Goal: Find specific page/section: Find specific page/section

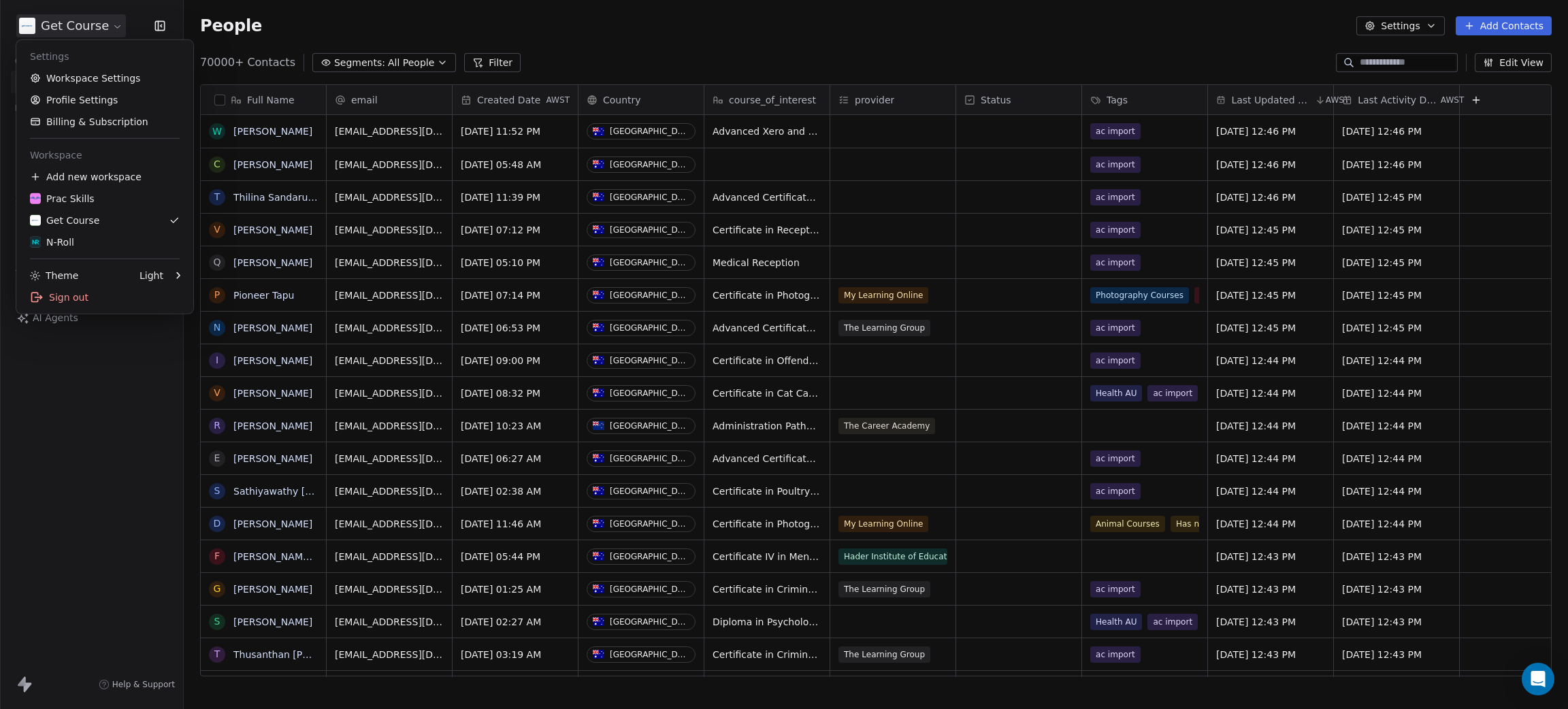
scroll to position [608, 1369]
click at [79, 236] on div "N-Roll" at bounding box center [105, 243] width 150 height 14
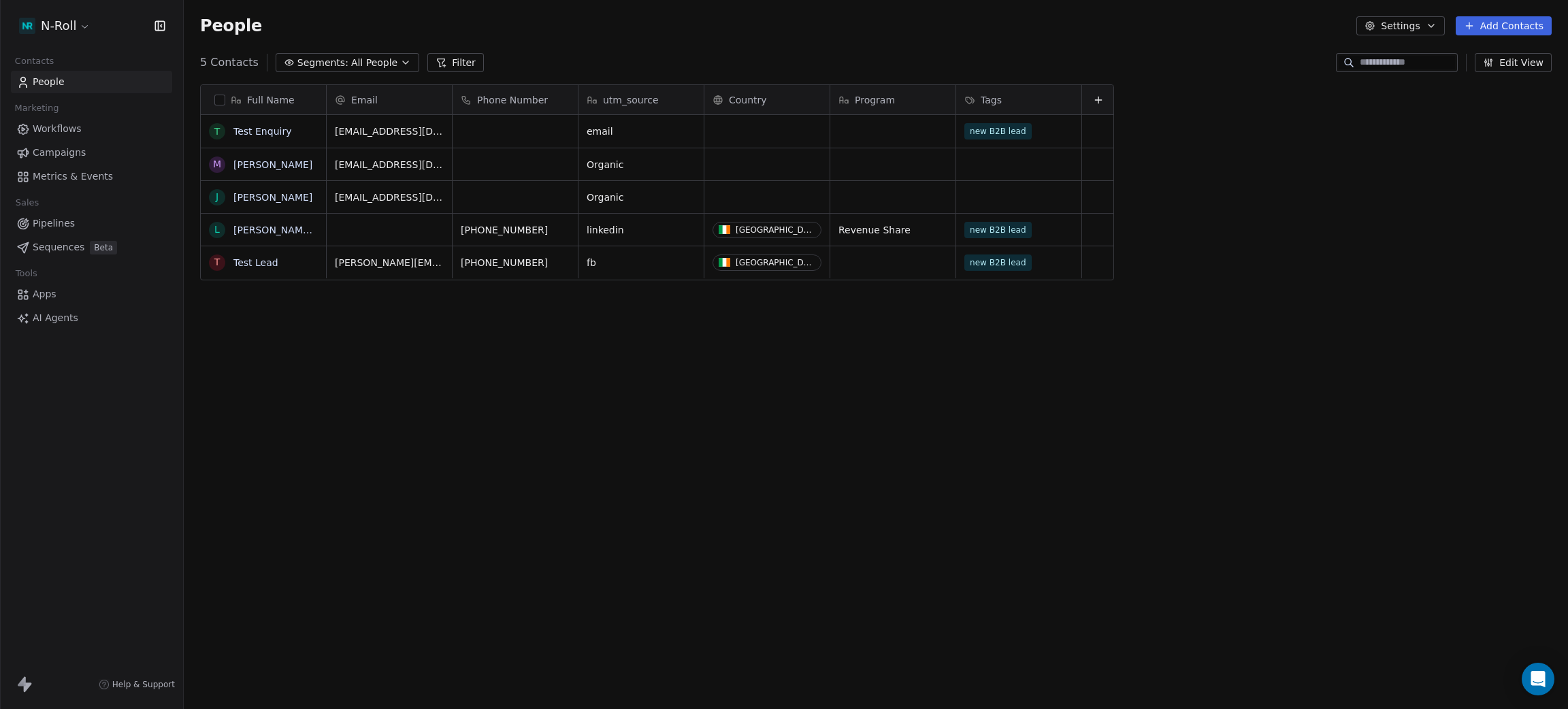
scroll to position [608, 1369]
click at [66, 132] on span "Workflows" at bounding box center [57, 128] width 49 height 15
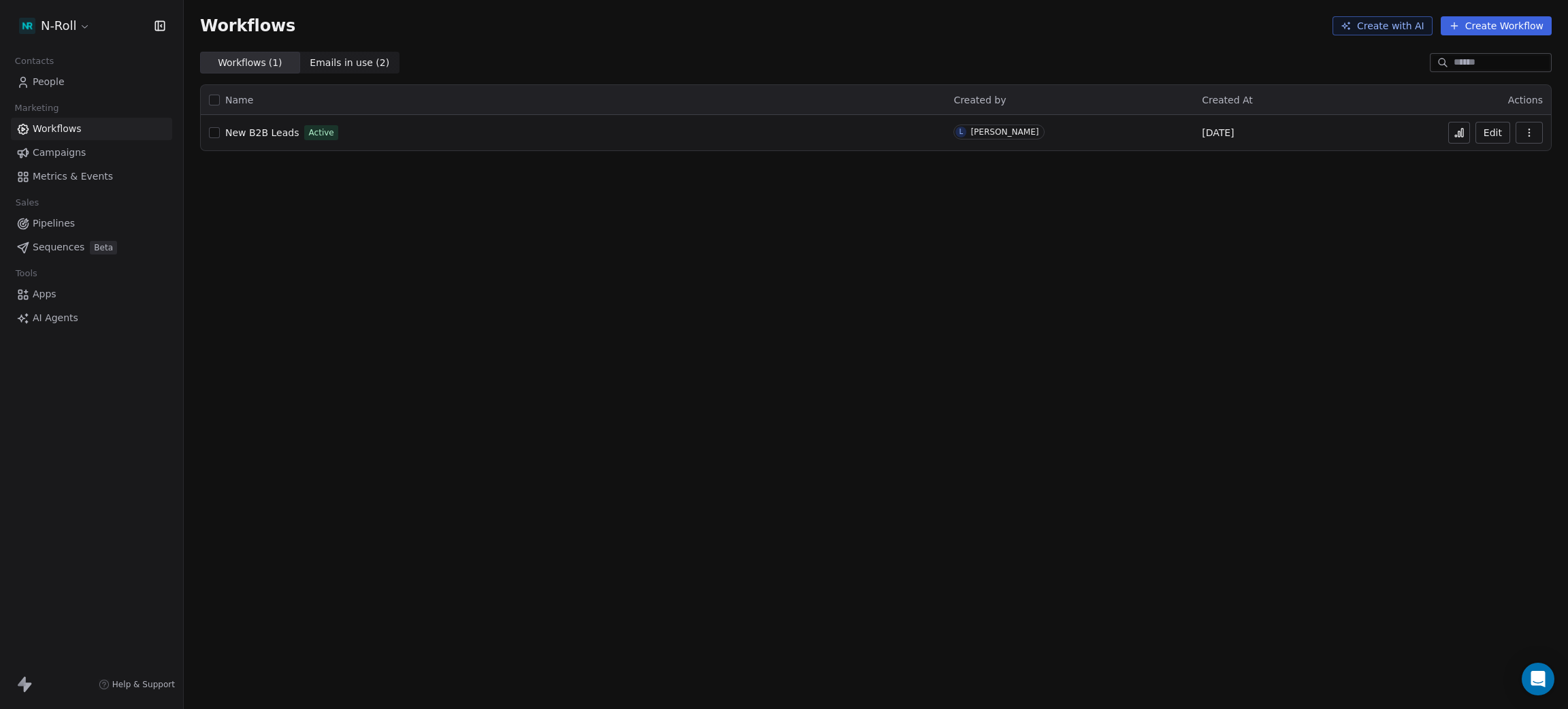
click at [1539, 129] on button "button" at bounding box center [1529, 132] width 27 height 21
click at [263, 130] on span "New B2B Leads" at bounding box center [262, 132] width 74 height 11
